Goal: Task Accomplishment & Management: Complete application form

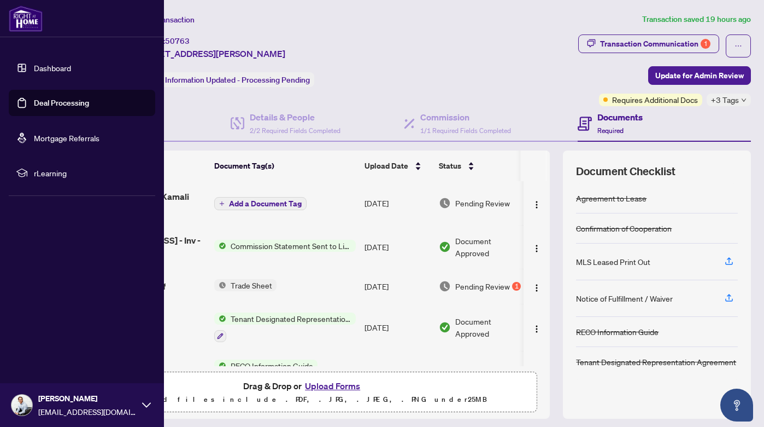
click at [34, 67] on link "Dashboard" at bounding box center [52, 68] width 37 height 10
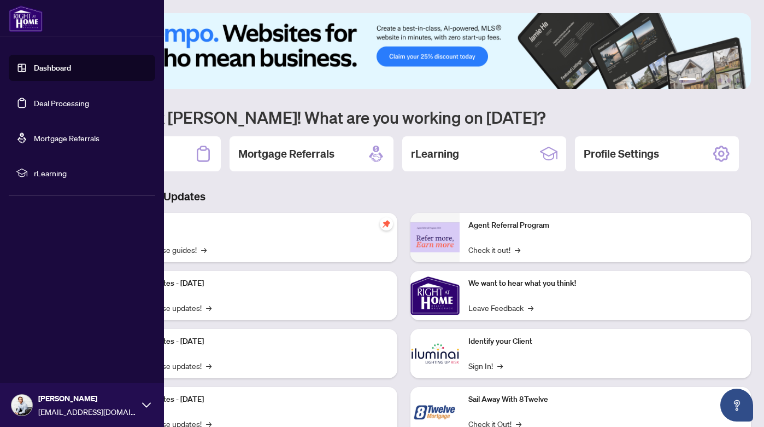
click at [59, 106] on link "Deal Processing" at bounding box center [61, 103] width 55 height 10
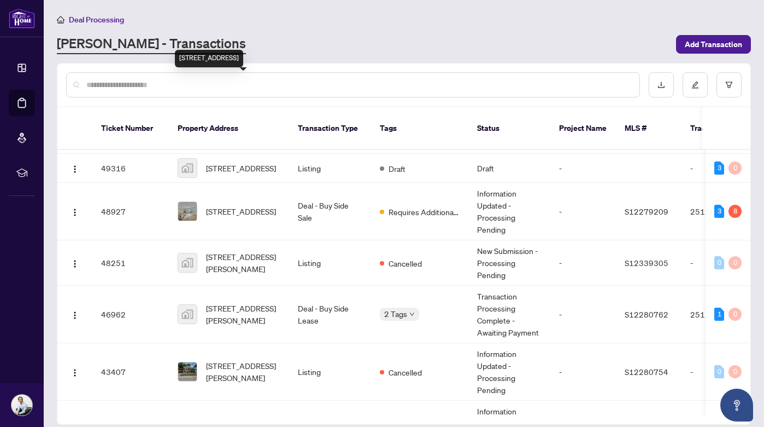
scroll to position [135, 0]
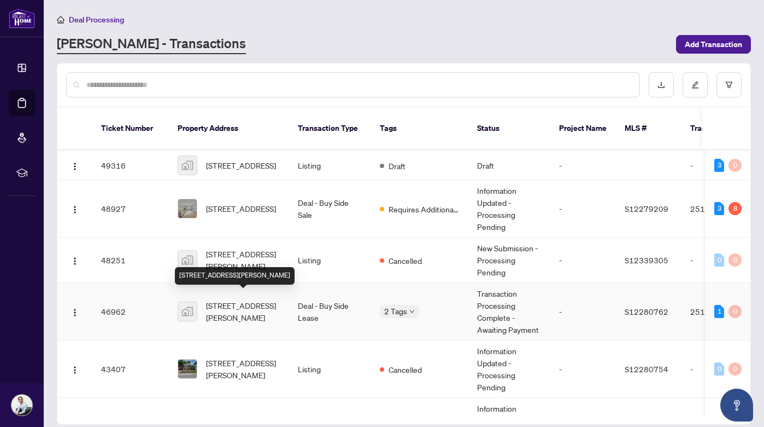
click at [231, 311] on span "[STREET_ADDRESS][PERSON_NAME]" at bounding box center [243, 311] width 74 height 24
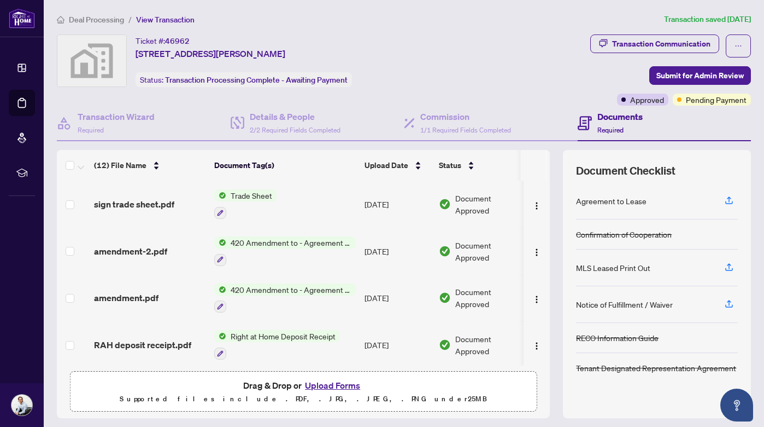
click at [329, 385] on button "Upload Forms" at bounding box center [333, 385] width 62 height 14
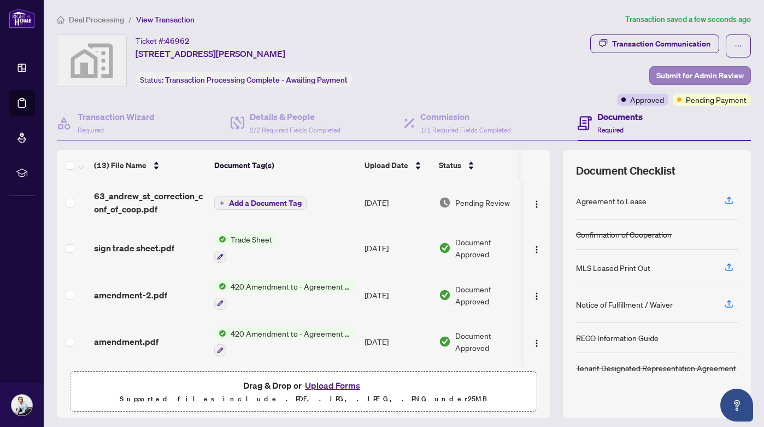
click at [694, 81] on span "Submit for Admin Review" at bounding box center [700, 75] width 87 height 17
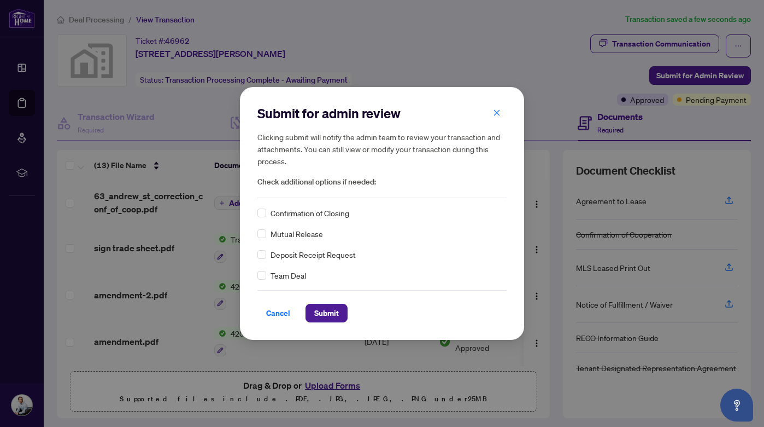
click at [264, 223] on div "Confirmation of Closing Mutual Release Deposit Receipt Request Team Deal" at bounding box center [382, 244] width 249 height 74
click at [330, 312] on span "Submit" at bounding box center [326, 312] width 25 height 17
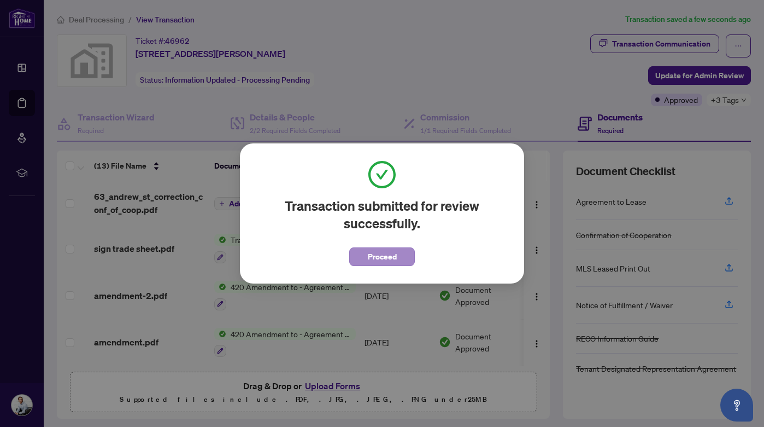
click at [389, 256] on span "Proceed" at bounding box center [382, 256] width 29 height 17
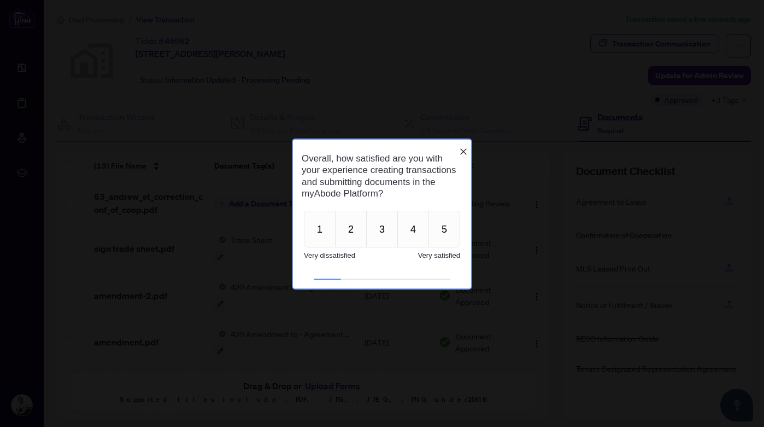
click at [461, 147] on icon "Close button" at bounding box center [463, 151] width 9 height 9
